Goal: Transaction & Acquisition: Download file/media

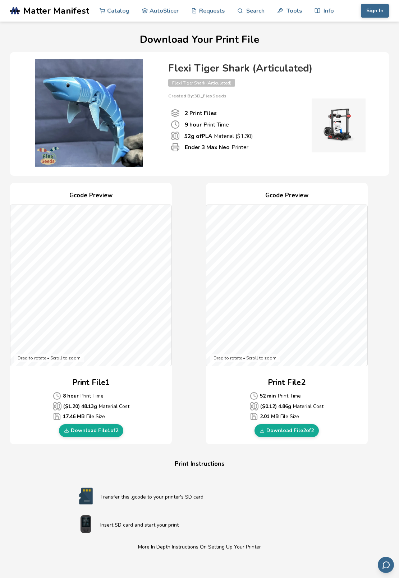
click at [104, 429] on link "Download File 1 of 2" at bounding box center [91, 430] width 64 height 13
click at [303, 427] on link "Download File 2 of 2" at bounding box center [287, 430] width 64 height 13
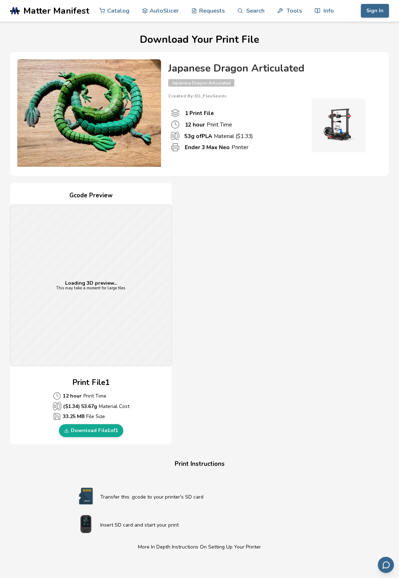
click at [100, 426] on link "Download File 1 of 1" at bounding box center [91, 430] width 64 height 13
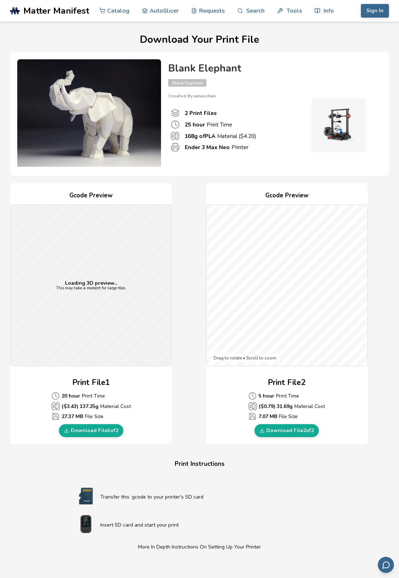
click at [103, 431] on link "Download File 1 of 2" at bounding box center [91, 430] width 64 height 13
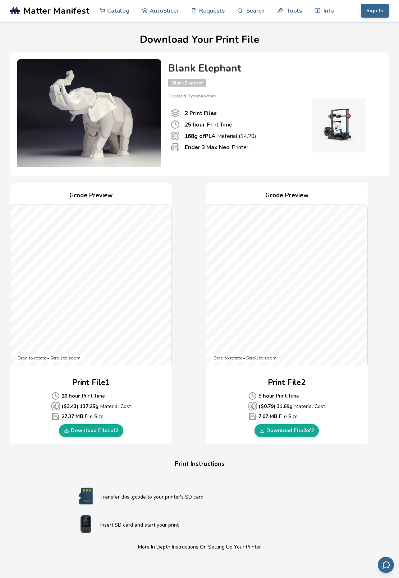
click at [302, 430] on link "Download File 2 of 2" at bounding box center [287, 430] width 64 height 13
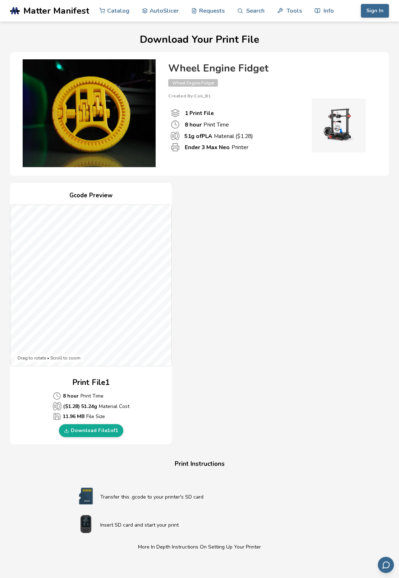
click at [104, 429] on link "Download File 1 of 1" at bounding box center [91, 430] width 64 height 13
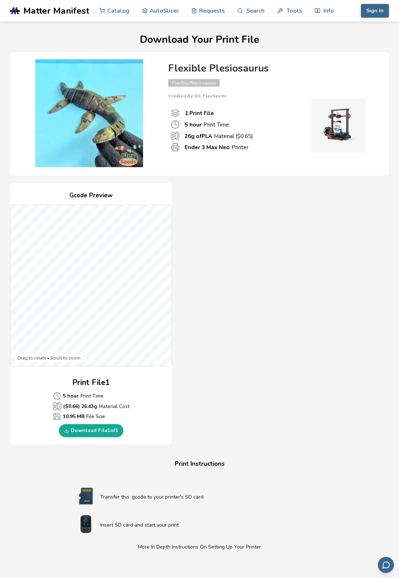
click at [113, 429] on link "Download File 1 of 1" at bounding box center [91, 430] width 64 height 13
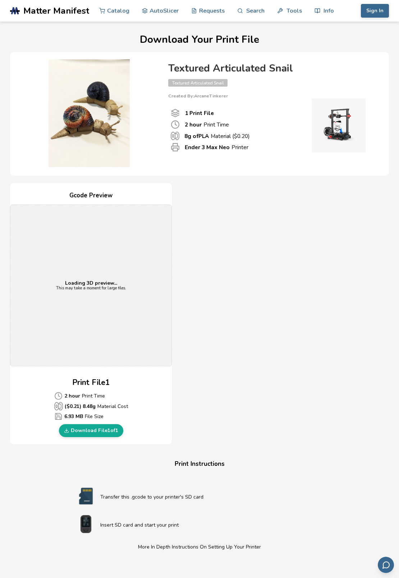
click at [101, 428] on link "Download File 1 of 1" at bounding box center [91, 430] width 64 height 13
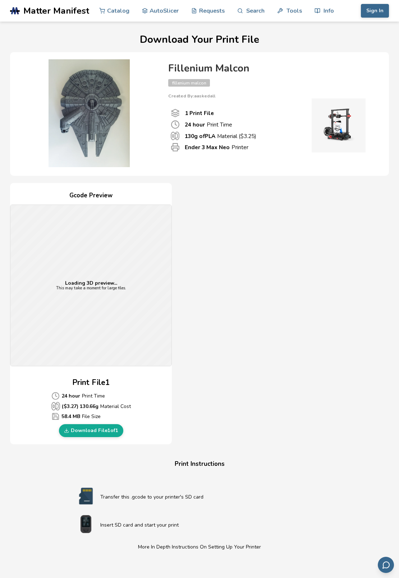
click at [107, 430] on link "Download File 1 of 1" at bounding box center [91, 430] width 64 height 13
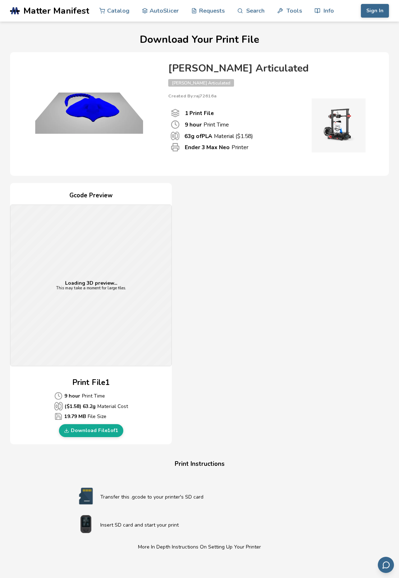
click at [112, 431] on link "Download File 1 of 1" at bounding box center [91, 430] width 64 height 13
click at [109, 426] on link "Download File 1 of 1" at bounding box center [91, 430] width 64 height 13
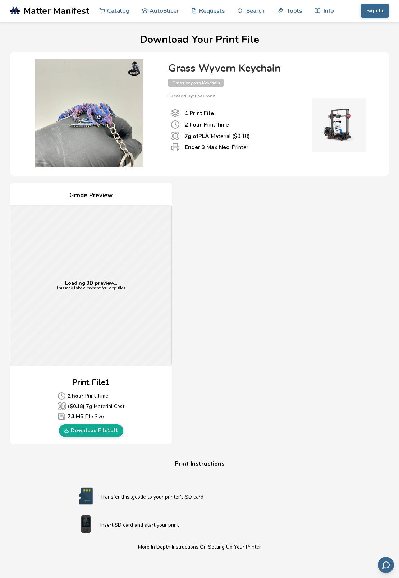
click at [113, 429] on link "Download File 1 of 1" at bounding box center [91, 430] width 64 height 13
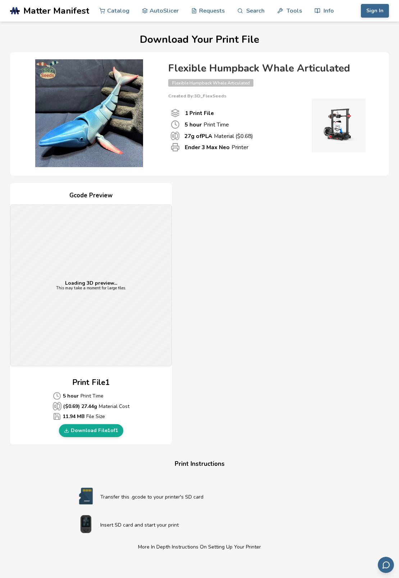
click at [102, 427] on link "Download File 1 of 1" at bounding box center [91, 430] width 64 height 13
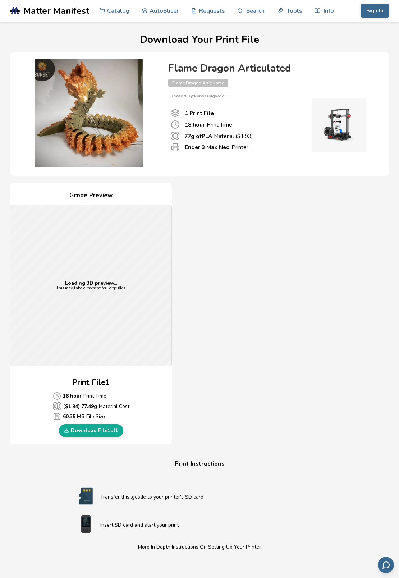
click at [111, 429] on link "Download File 1 of 1" at bounding box center [91, 430] width 64 height 13
click at [98, 426] on link "Download File 1 of 1" at bounding box center [91, 430] width 64 height 13
click at [101, 429] on link "Download File 1 of 1" at bounding box center [91, 430] width 64 height 13
click at [377, 523] on div "Download Your Print File Flame Dragon Articulated Flame Dragon Articulated Crea…" at bounding box center [199, 375] width 379 height 682
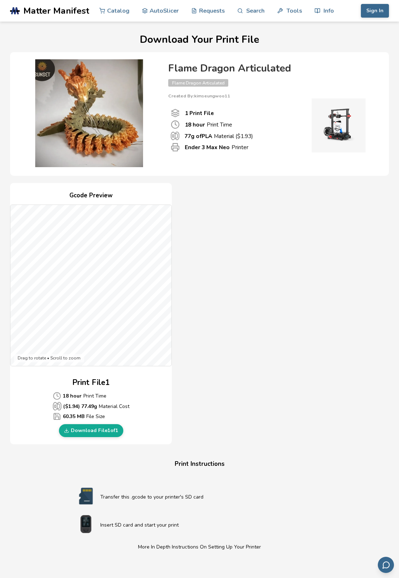
click at [93, 433] on link "Download File 1 of 1" at bounding box center [91, 430] width 64 height 13
click at [95, 434] on link "Download File 1 of 1" at bounding box center [91, 430] width 64 height 13
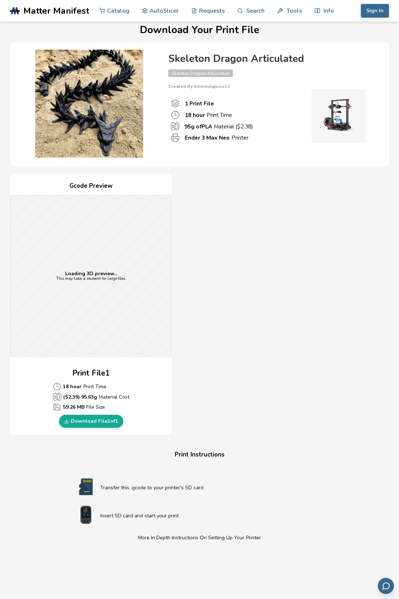
scroll to position [10, 0]
click at [94, 420] on link "Download File 1 of 1" at bounding box center [91, 420] width 64 height 13
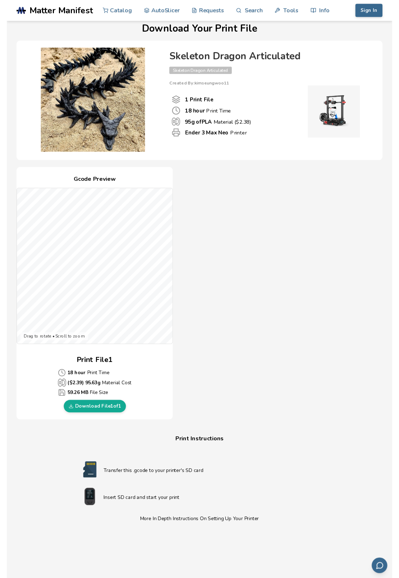
scroll to position [11, 0]
